Goal: Check status: Check status

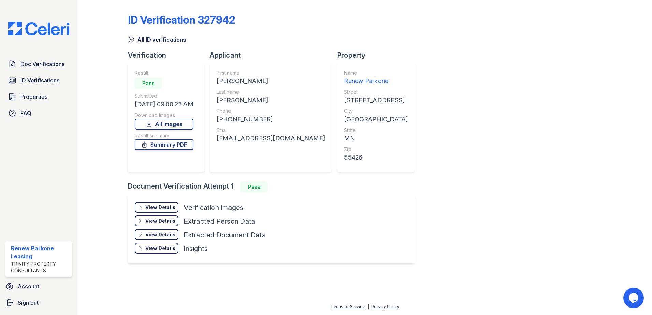
click at [46, 90] on div "Doc Verifications ID Verifications Properties FAQ" at bounding box center [39, 88] width 72 height 63
click at [46, 83] on span "ID Verifications" at bounding box center [39, 80] width 39 height 8
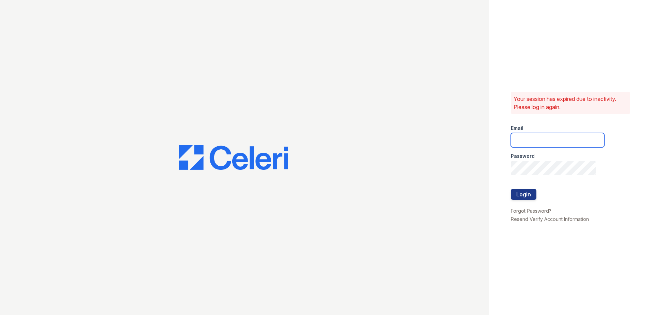
type input "[EMAIL_ADDRESS][DOMAIN_NAME]"
click at [523, 199] on button "Login" at bounding box center [524, 194] width 26 height 11
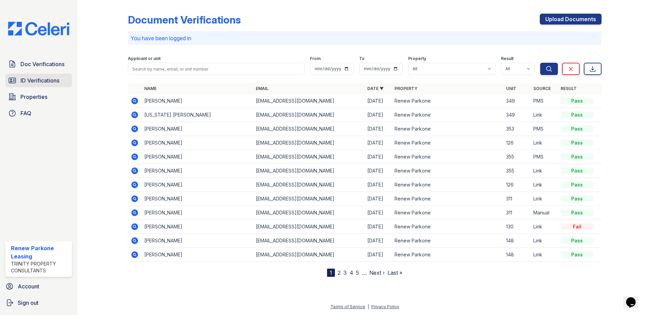
click at [43, 79] on span "ID Verifications" at bounding box center [39, 80] width 39 height 8
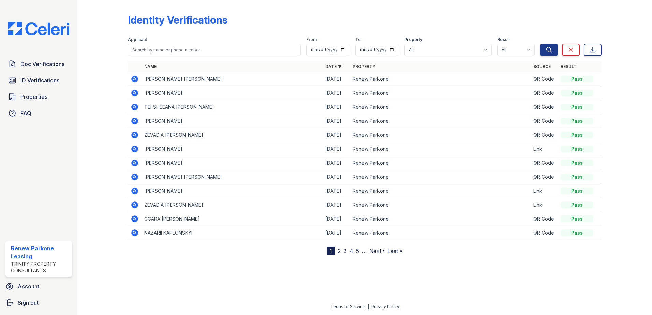
click at [20, 73] on div "Doc Verifications ID Verifications Properties FAQ" at bounding box center [39, 88] width 72 height 63
click at [20, 74] on link "ID Verifications" at bounding box center [38, 81] width 67 height 14
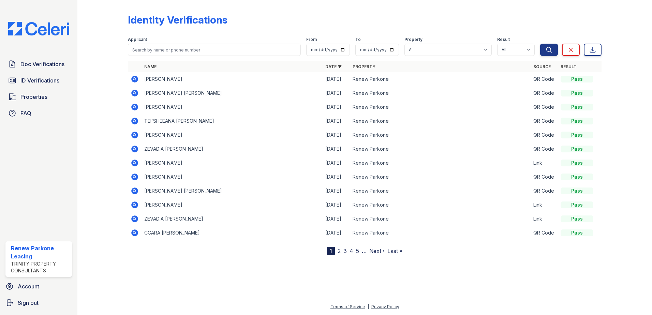
click at [133, 77] on icon at bounding box center [134, 79] width 7 height 7
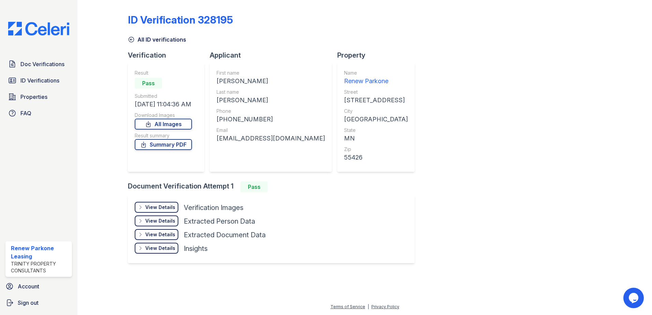
click at [163, 205] on div "View Details" at bounding box center [160, 207] width 30 height 7
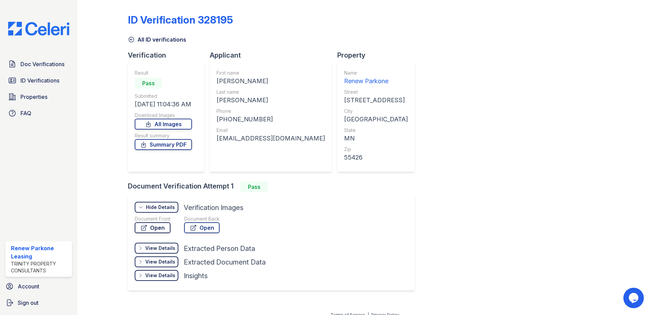
click at [167, 226] on link "Open" at bounding box center [153, 227] width 36 height 11
click at [132, 47] on div "ID Verification 328195 All ID verifications Verification Result Pass Submitted …" at bounding box center [365, 151] width 474 height 297
click at [131, 41] on icon at bounding box center [131, 39] width 7 height 7
